Goal: Information Seeking & Learning: Find specific fact

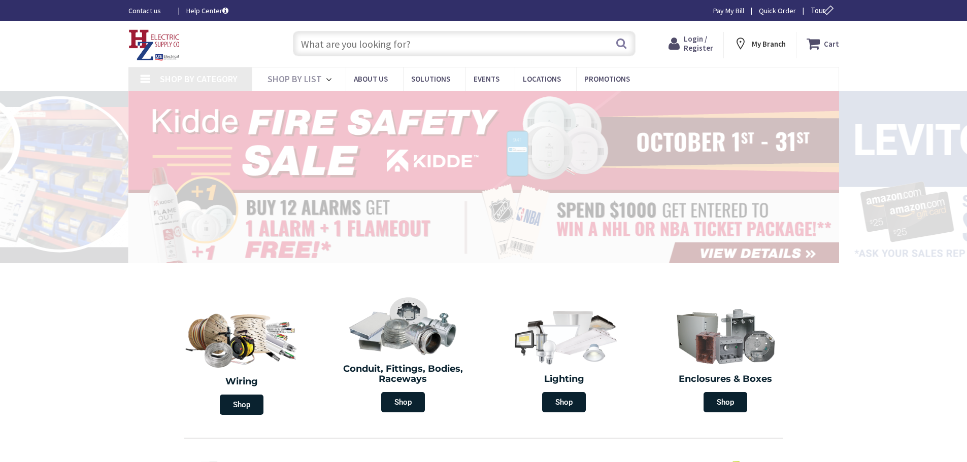
click at [341, 49] on input "text" at bounding box center [464, 43] width 343 height 25
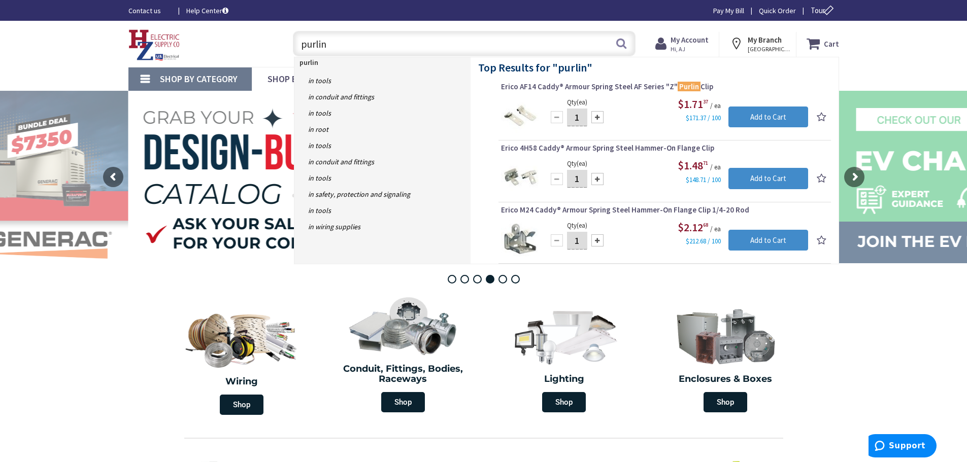
click at [630, 46] on input "purlin" at bounding box center [464, 43] width 343 height 25
type input "purlin"
click at [620, 46] on button "Search" at bounding box center [621, 43] width 13 height 23
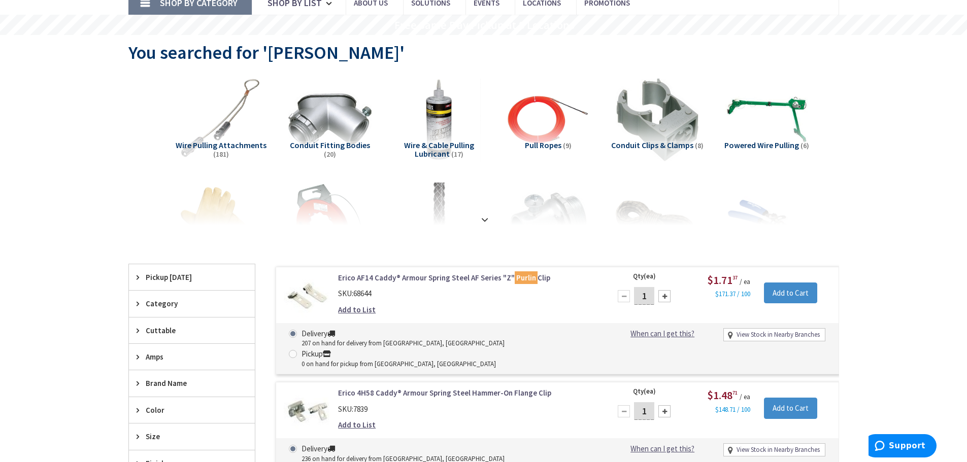
scroll to position [101, 0]
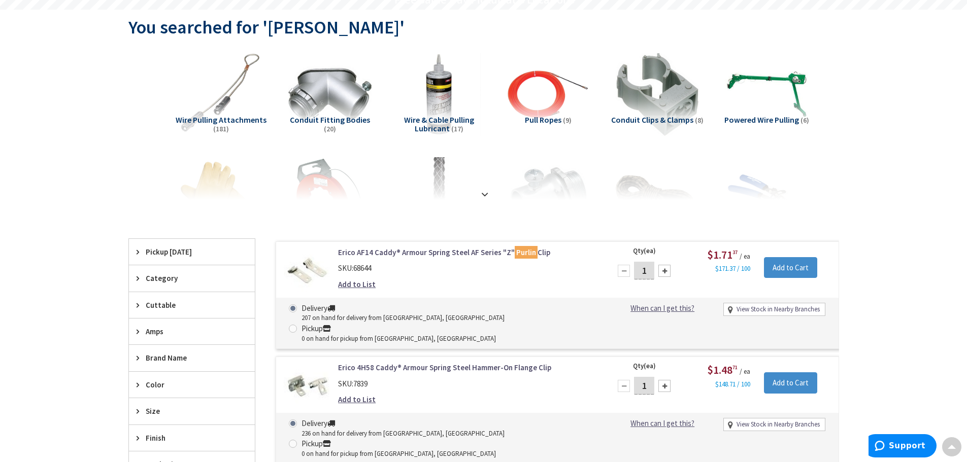
click at [473, 266] on div "SKU: 68644" at bounding box center [467, 268] width 258 height 11
click at [473, 256] on link "Erico AF14 Caddy® Armour Spring Steel AF Series "Z" Purlin Clip" at bounding box center [467, 252] width 258 height 11
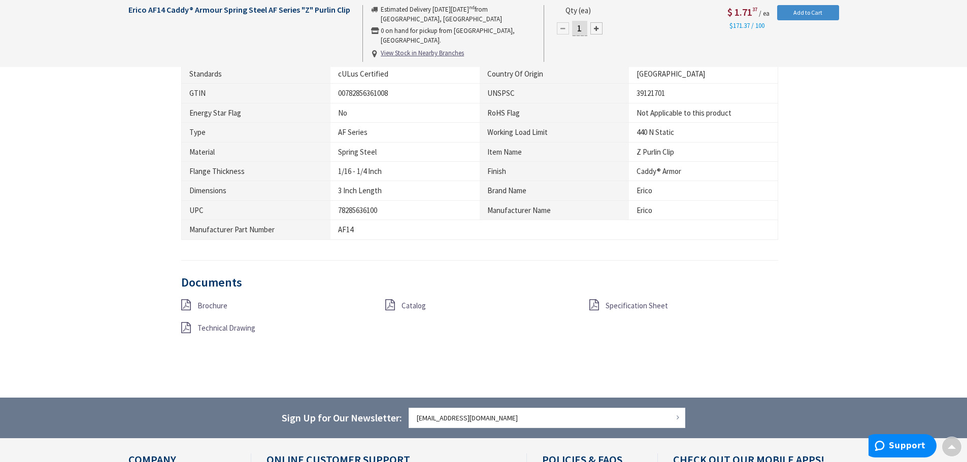
scroll to position [558, 0]
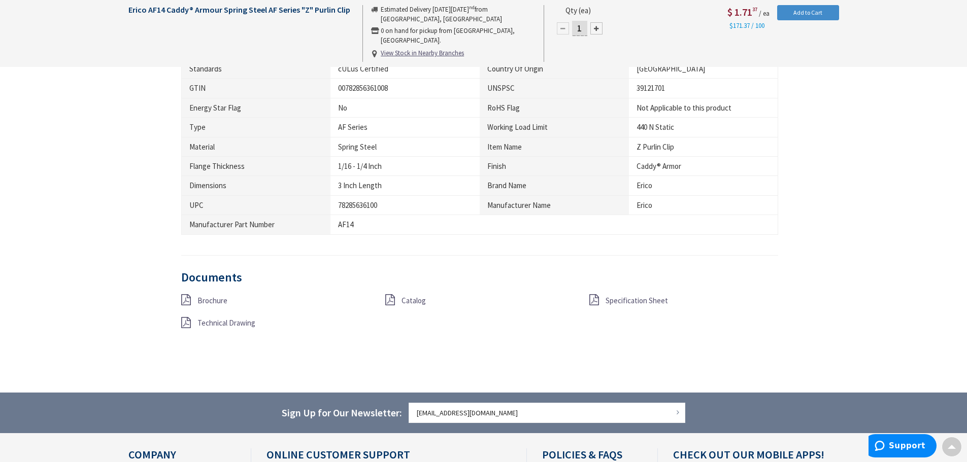
click at [404, 300] on span "Catalog" at bounding box center [413, 301] width 24 height 10
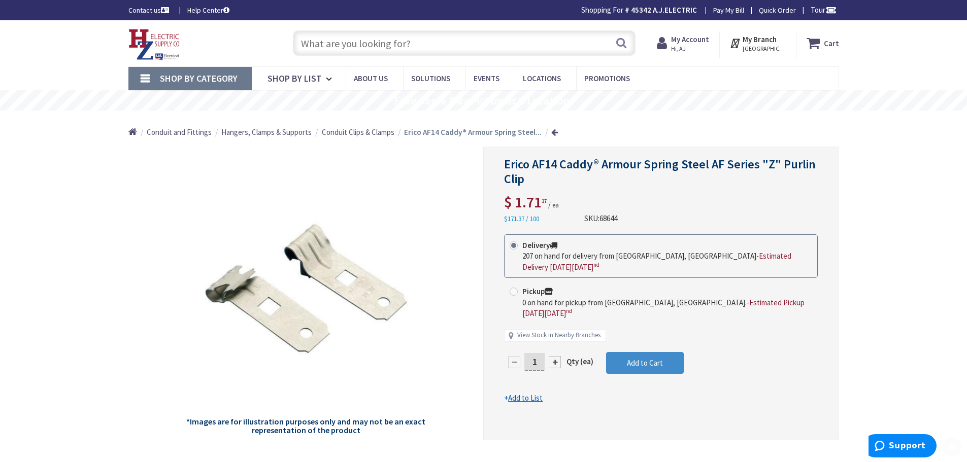
scroll to position [0, 0]
click at [351, 43] on input "text" at bounding box center [464, 43] width 343 height 25
paste input "MCS100VF14"
type input "MCS100VF14"
click at [620, 43] on button "Search" at bounding box center [621, 43] width 13 height 23
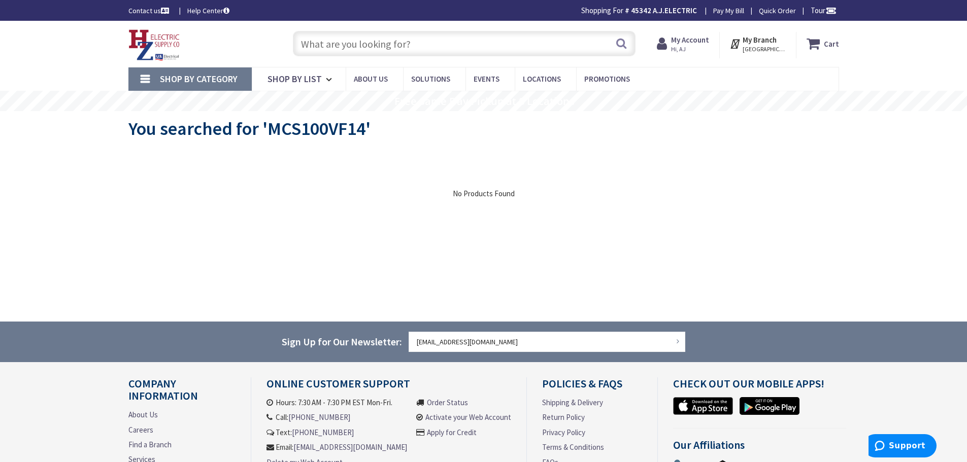
click at [353, 41] on input "text" at bounding box center [464, 43] width 343 height 25
paste input "MCS50VF14"
type input "MCS50VF14"
click at [622, 42] on button "Search" at bounding box center [621, 43] width 13 height 23
click at [379, 41] on input "text" at bounding box center [464, 43] width 343 height 25
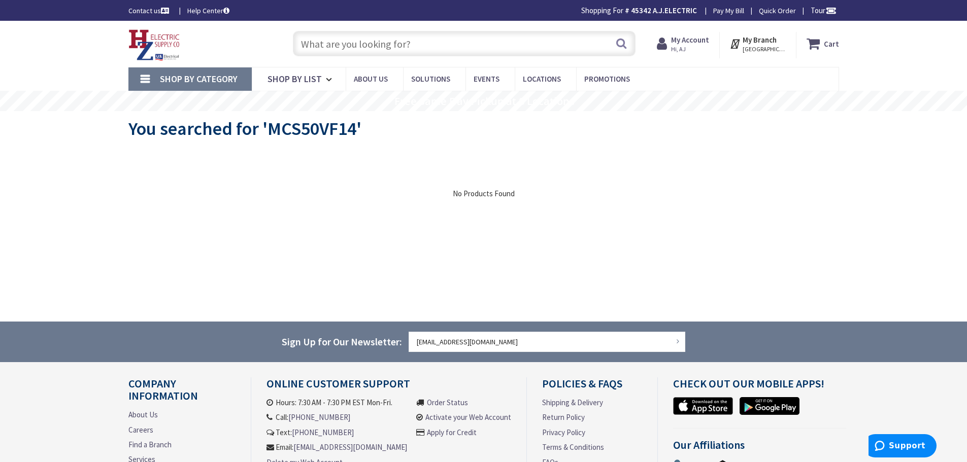
paste input "MCS50VF14"
drag, startPoint x: 314, startPoint y: 44, endPoint x: 296, endPoint y: 42, distance: 17.3
click at [296, 42] on input "MCS50VF14" at bounding box center [464, 43] width 343 height 25
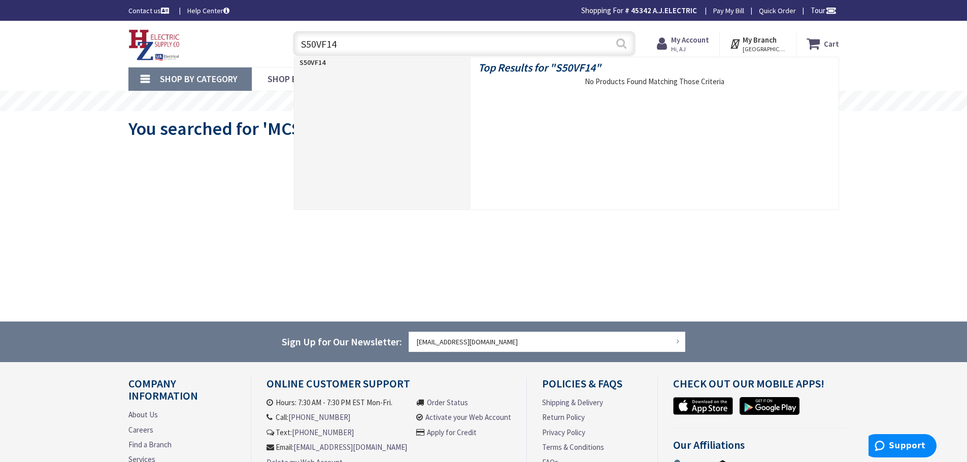
type input "S50VF14"
click at [622, 42] on button "Search" at bounding box center [621, 43] width 13 height 23
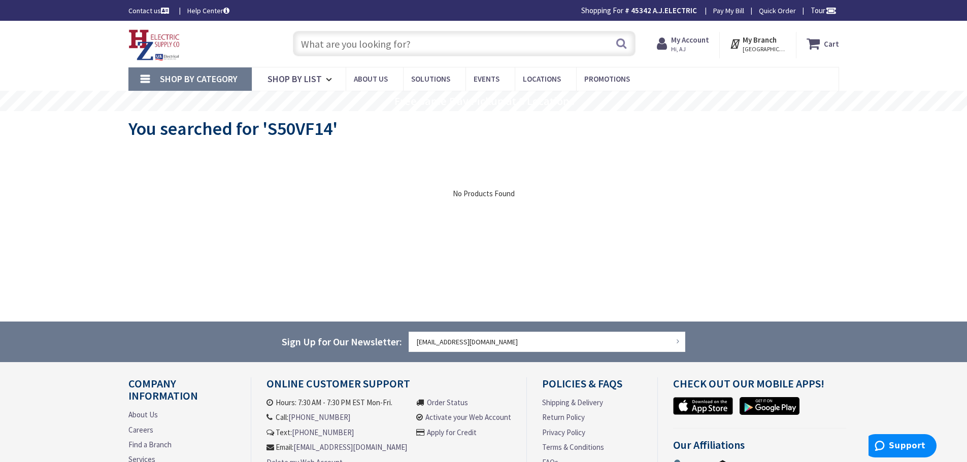
click at [382, 41] on input "text" at bounding box center [464, 43] width 343 height 25
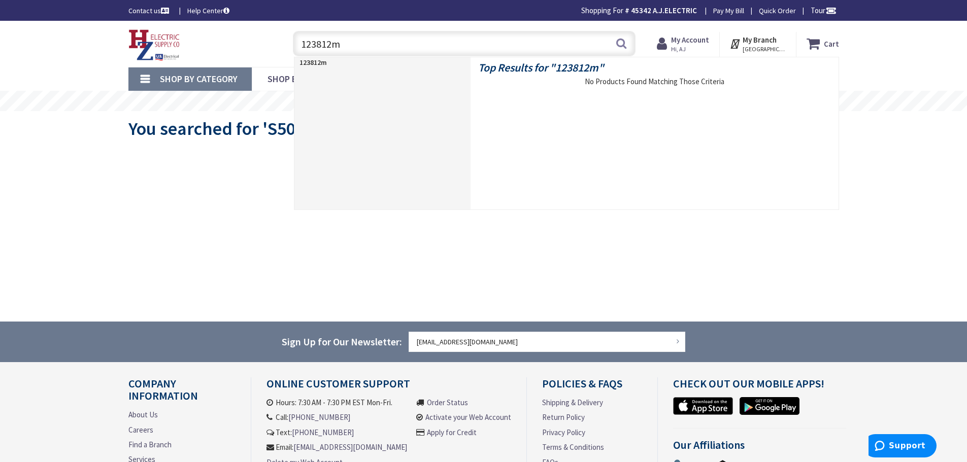
click at [359, 44] on input "123812m" at bounding box center [464, 43] width 343 height 25
drag, startPoint x: 357, startPoint y: 43, endPoint x: 295, endPoint y: 43, distance: 61.9
click at [296, 43] on input "123812m" at bounding box center [464, 43] width 343 height 25
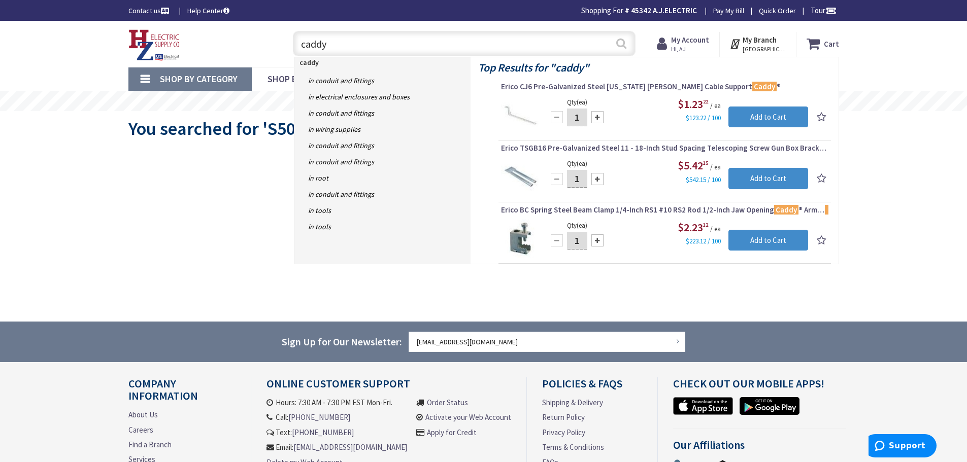
type input "caddy"
click at [622, 43] on button "Search" at bounding box center [621, 43] width 13 height 23
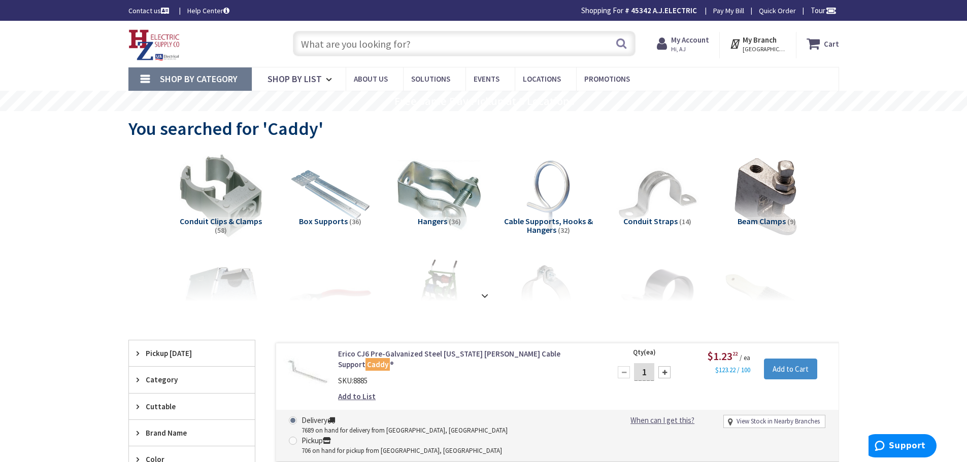
click at [334, 43] on input "text" at bounding box center [464, 43] width 343 height 25
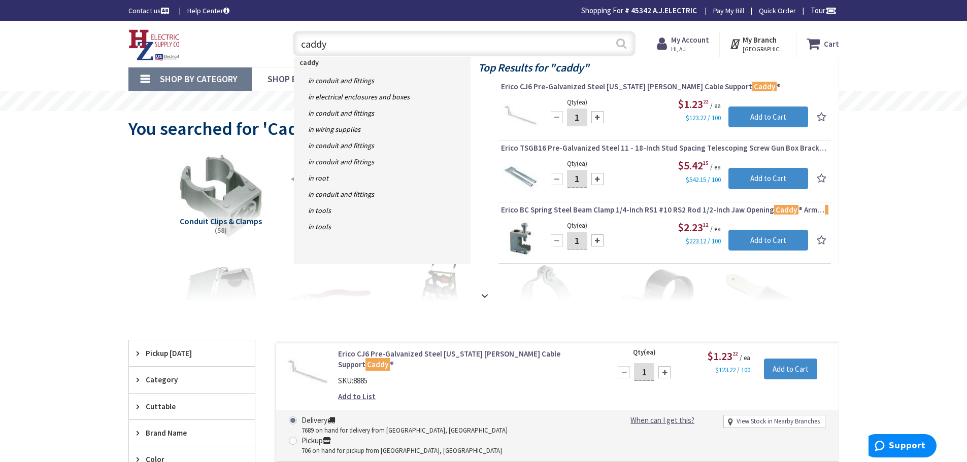
type input "caddy"
click at [622, 42] on button "Search" at bounding box center [621, 43] width 13 height 23
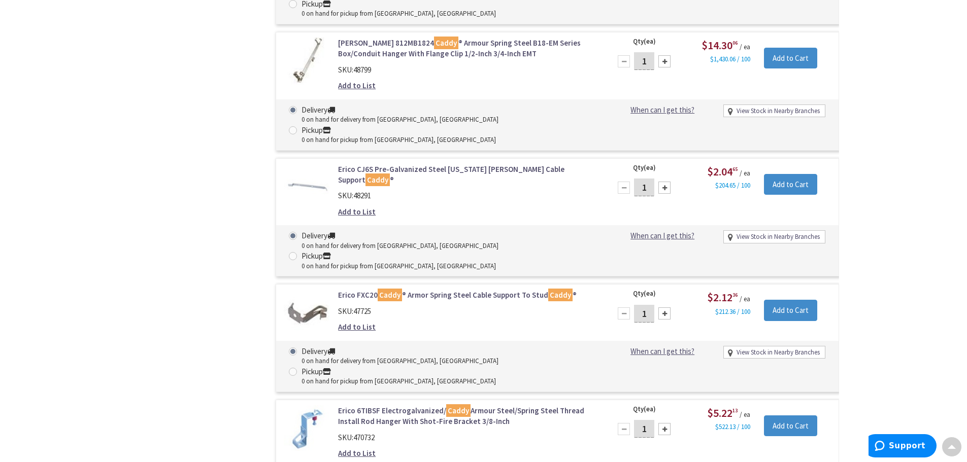
scroll to position [21613, 0]
